Goal: Task Accomplishment & Management: Manage account settings

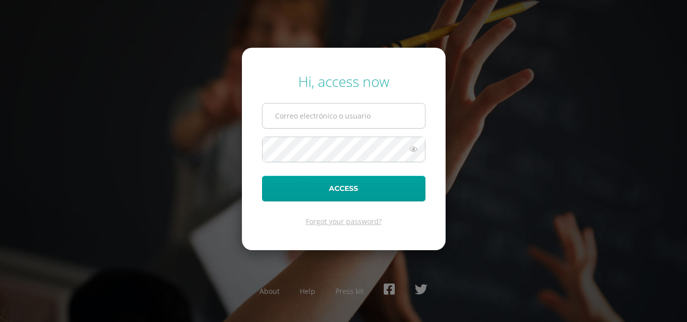
click at [297, 120] on input "text" at bounding box center [344, 116] width 162 height 25
type input "[EMAIL_ADDRESS][PERSON_NAME][DOMAIN_NAME]"
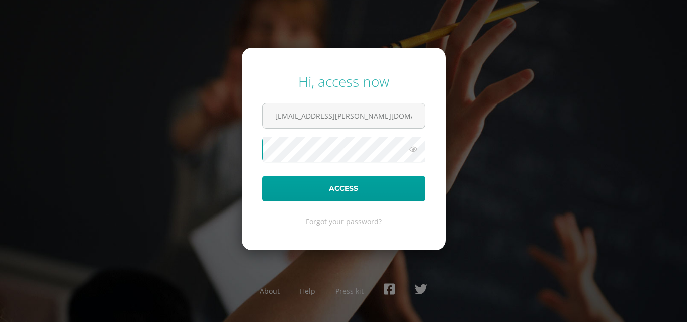
click at [262, 176] on button "Access" at bounding box center [343, 189] width 163 height 26
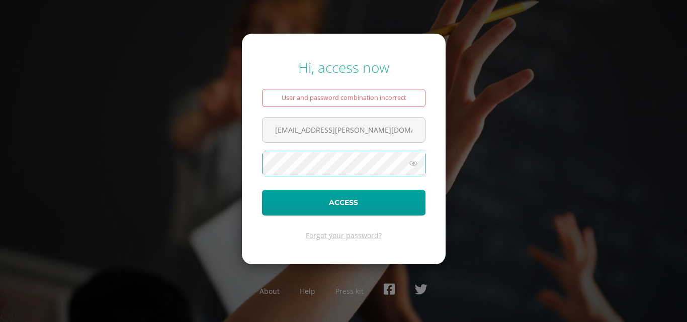
click at [262, 190] on button "Access" at bounding box center [343, 203] width 163 height 26
type input "[EMAIL_ADDRESS][PERSON_NAME][DOMAIN_NAME]"
click at [262, 190] on button "Access" at bounding box center [343, 203] width 163 height 26
click at [340, 234] on link "Forgot your password?" at bounding box center [344, 236] width 76 height 10
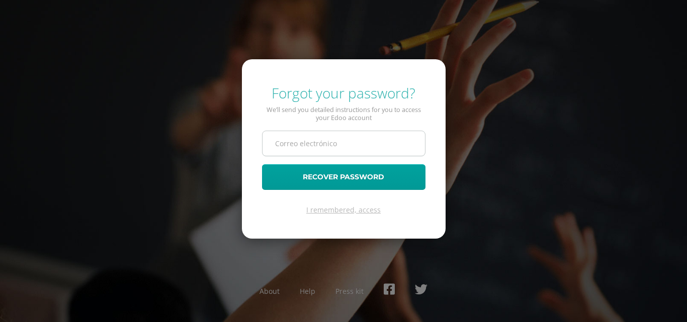
click at [294, 135] on input "text" at bounding box center [344, 143] width 162 height 25
type input "[EMAIL_ADDRESS][PERSON_NAME][DOMAIN_NAME]"
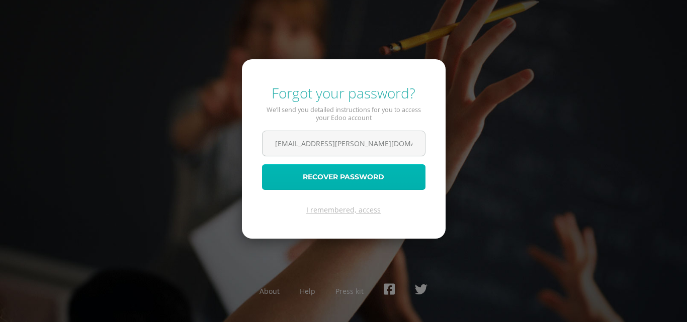
click at [326, 182] on button "Recover password" at bounding box center [343, 177] width 163 height 26
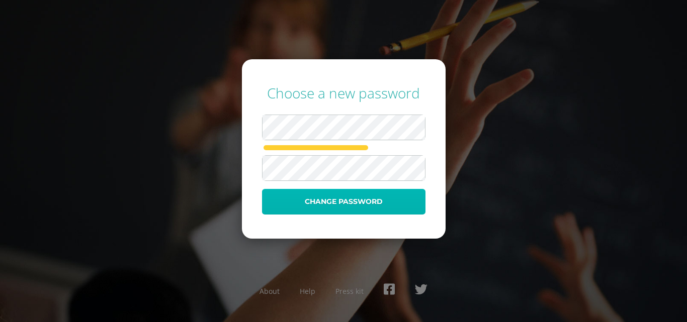
click at [348, 197] on button "Change password" at bounding box center [343, 202] width 163 height 26
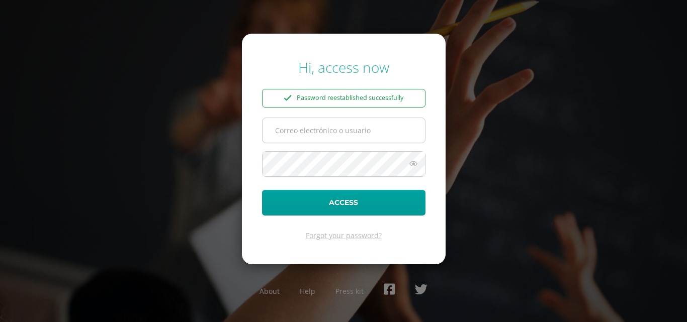
click at [308, 133] on input "text" at bounding box center [344, 130] width 162 height 25
type input "diego30.avila@gmail.com"
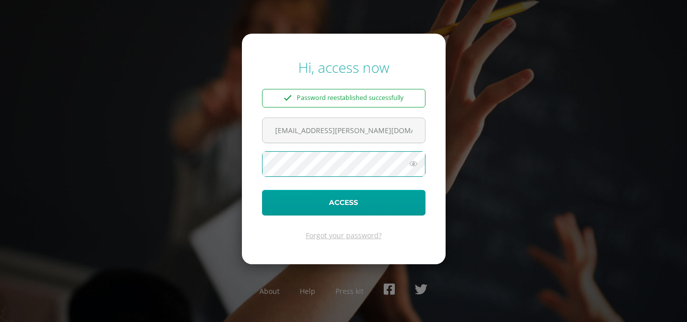
click at [262, 190] on button "Access" at bounding box center [343, 203] width 163 height 26
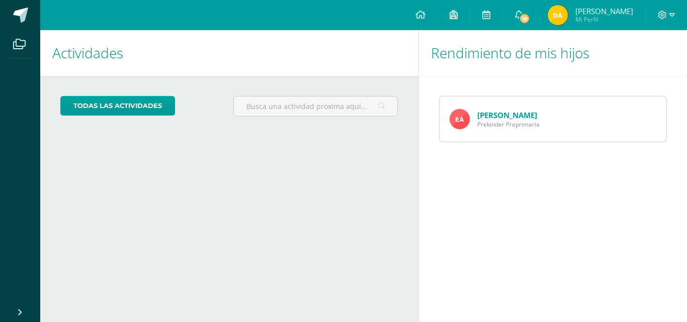
click at [458, 18] on link at bounding box center [454, 15] width 32 height 30
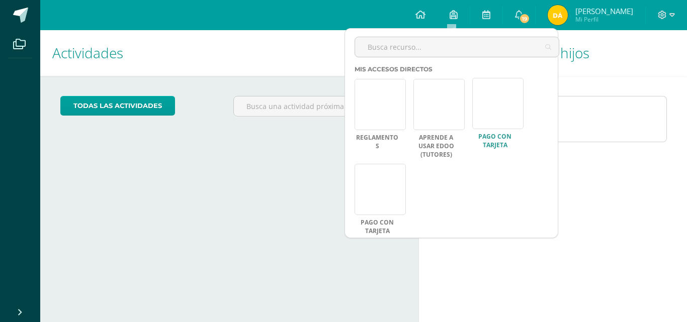
click at [496, 135] on link "PAGO CON TARJETA" at bounding box center [494, 141] width 45 height 17
